Goal: Find specific page/section: Find specific page/section

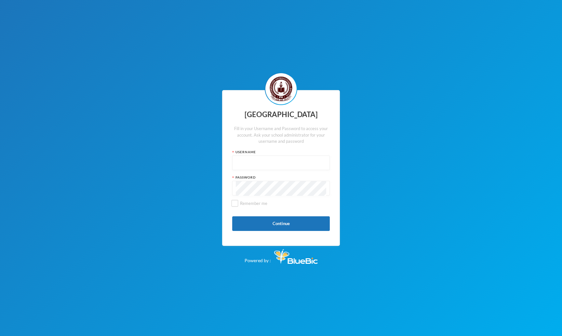
click at [284, 163] on input "text" at bounding box center [281, 163] width 90 height 15
type input "admin"
click at [292, 229] on button "Continue" at bounding box center [281, 223] width 98 height 15
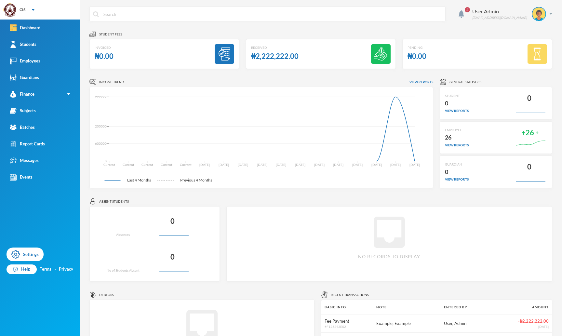
click at [25, 251] on link "Settings" at bounding box center [25, 254] width 37 height 14
click at [33, 130] on div "Batches" at bounding box center [22, 127] width 25 height 7
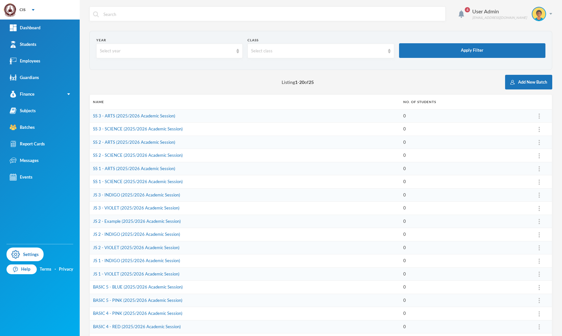
scroll to position [76, 0]
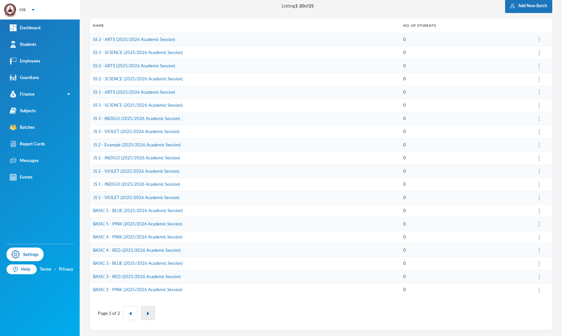
click at [144, 314] on button "button" at bounding box center [148, 313] width 14 height 14
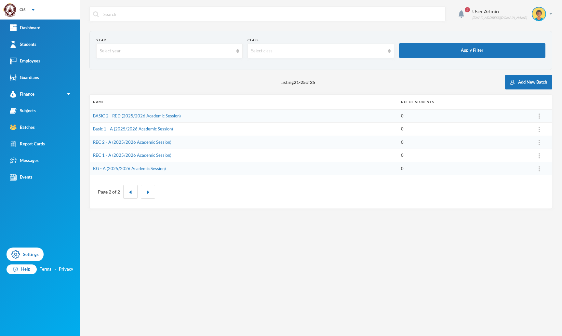
scroll to position [0, 0]
drag, startPoint x: 137, startPoint y: 171, endPoint x: 90, endPoint y: 169, distance: 46.5
click at [90, 169] on td "KG - A (2025/2026)" at bounding box center [219, 168] width 259 height 13
copy link "KG - A (2025/2026)"
drag, startPoint x: 136, startPoint y: 157, endPoint x: 93, endPoint y: 154, distance: 43.0
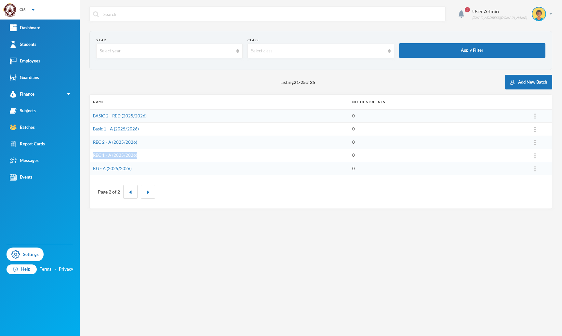
click at [93, 154] on td "REC 1 - A (2025/2026)" at bounding box center [219, 155] width 259 height 13
copy link "REC 1 - A (2025/2026)"
drag, startPoint x: 144, startPoint y: 143, endPoint x: 92, endPoint y: 142, distance: 52.3
click at [92, 142] on td "REC 2 - A (2025/2026)" at bounding box center [219, 142] width 259 height 13
copy link "REC 2 - A (2025/2026)"
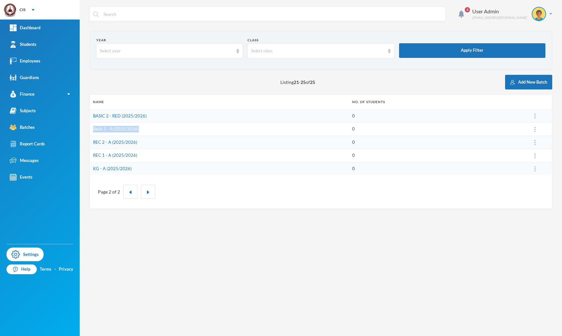
drag, startPoint x: 126, startPoint y: 131, endPoint x: 92, endPoint y: 130, distance: 34.1
click at [92, 130] on td "Basic 1 - A (2025/2026)" at bounding box center [219, 129] width 259 height 13
copy link "Basic 1 - A (2025/2026)"
drag, startPoint x: 150, startPoint y: 115, endPoint x: 93, endPoint y: 118, distance: 57.3
click at [93, 118] on td "BASIC 2 - RED (2025/2026)" at bounding box center [219, 115] width 259 height 13
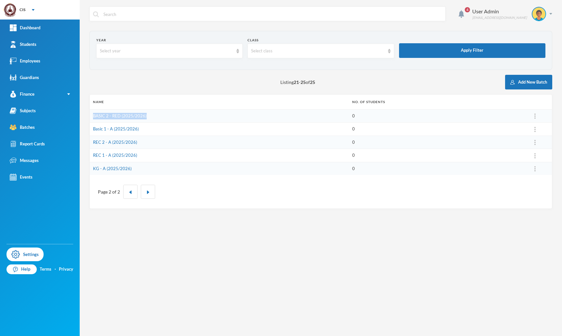
copy link "BASIC 2 - RED (2025/2026)"
click at [127, 193] on button "button" at bounding box center [130, 192] width 14 height 14
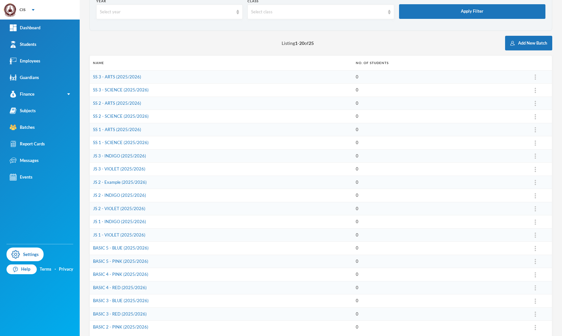
scroll to position [76, 0]
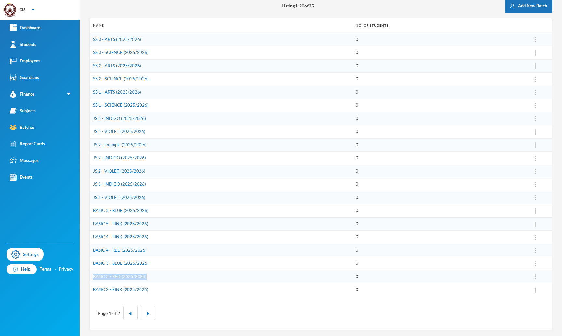
drag, startPoint x: 159, startPoint y: 276, endPoint x: 94, endPoint y: 275, distance: 65.0
click at [94, 275] on td "BASIC 3 - RED (2025/2026)" at bounding box center [221, 276] width 263 height 13
copy link "BASIC 3 - RED (2025/2026)"
drag, startPoint x: 154, startPoint y: 263, endPoint x: 92, endPoint y: 265, distance: 62.1
click at [92, 265] on td "BASIC 3 - BLUE (2025/2026)" at bounding box center [221, 263] width 263 height 13
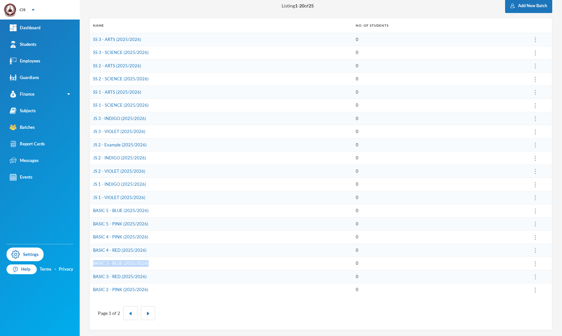
copy link "BASIC 3 - BLUE (2025/2026)"
drag, startPoint x: 149, startPoint y: 248, endPoint x: 92, endPoint y: 251, distance: 56.3
click at [92, 251] on td "BASIC 4 - RED (2025/2026)" at bounding box center [221, 249] width 263 height 13
copy link "BASIC 4 - RED (2025/2026)"
drag, startPoint x: 151, startPoint y: 234, endPoint x: 91, endPoint y: 238, distance: 60.3
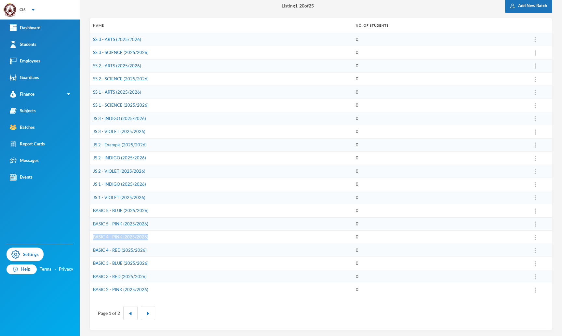
click at [91, 238] on td "BASIC 4 - PINK (2025/2026)" at bounding box center [221, 236] width 263 height 13
copy link "BASIC 4 - PINK (2025/2026)"
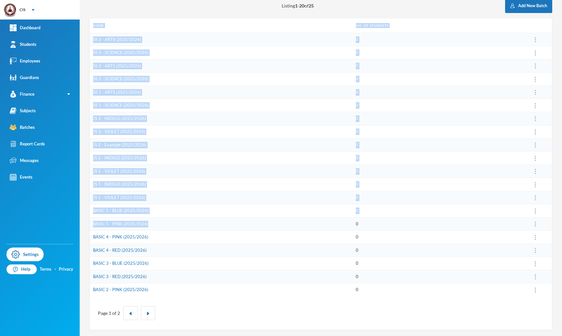
drag, startPoint x: 146, startPoint y: 225, endPoint x: 88, endPoint y: 223, distance: 58.2
click at [88, 223] on div "4 User Admin [EMAIL_ADDRESS][DOMAIN_NAME] Year Select year Class Select class A…" at bounding box center [321, 168] width 482 height 336
click at [158, 224] on td "BASIC 5 - PINK (2025/2026)" at bounding box center [221, 223] width 263 height 13
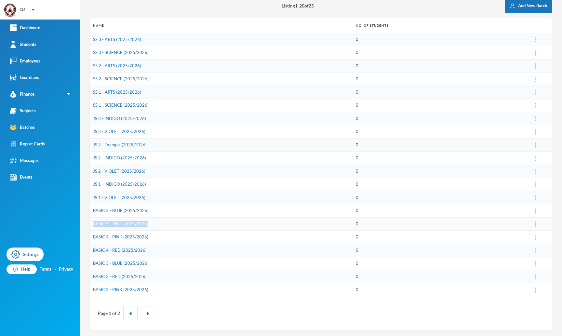
drag, startPoint x: 157, startPoint y: 223, endPoint x: 92, endPoint y: 224, distance: 64.7
click at [92, 224] on td "BASIC 5 - PINK (2025/2026)" at bounding box center [221, 223] width 263 height 13
copy link "BASIC 5 - PINK (2025/2026)"
drag, startPoint x: 152, startPoint y: 212, endPoint x: 91, endPoint y: 211, distance: 60.5
click at [91, 211] on td "BASIC 5 - BLUE (2025/2026)" at bounding box center [221, 210] width 263 height 13
